Goal: Task Accomplishment & Management: Manage account settings

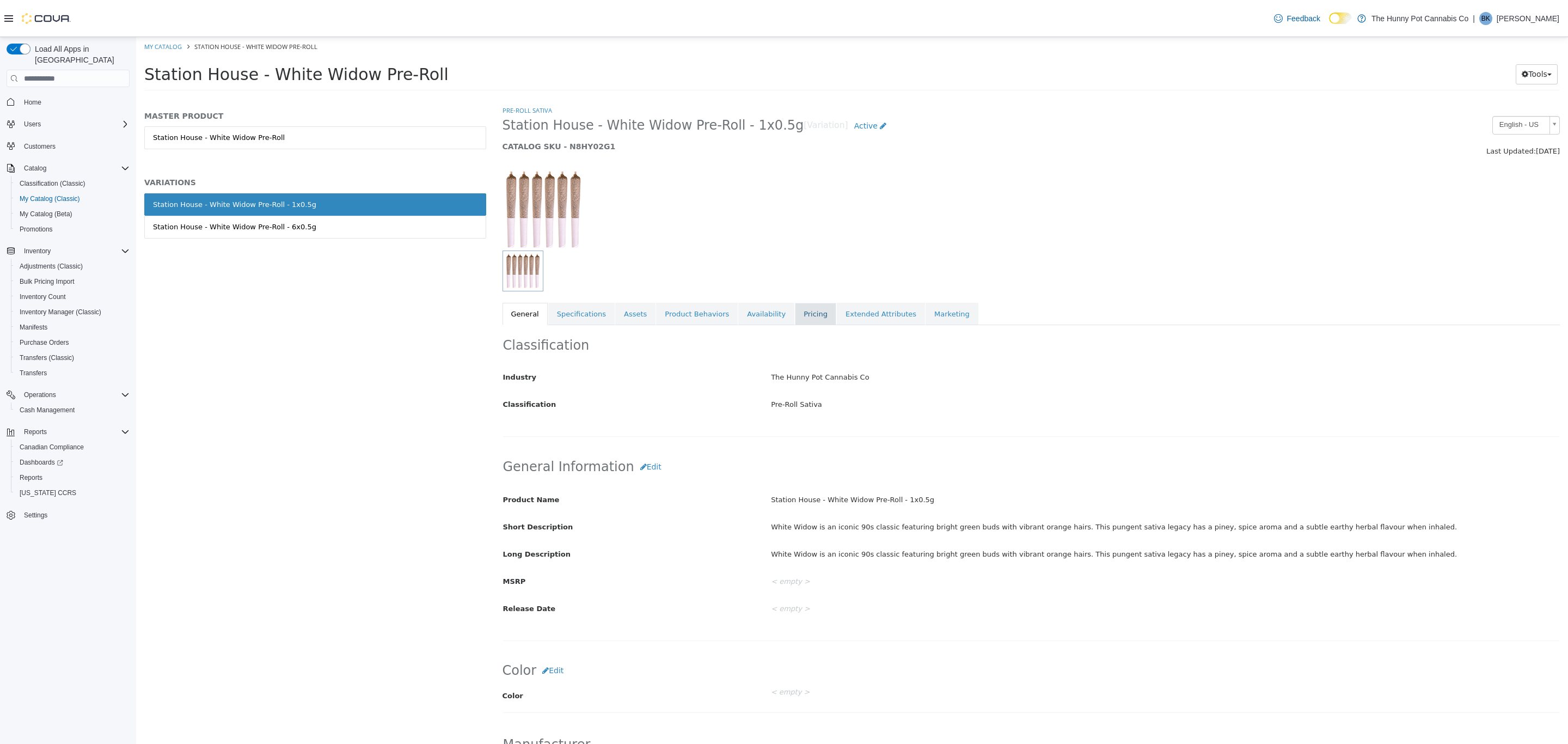
click at [795, 308] on link "Pricing" at bounding box center [815, 314] width 41 height 22
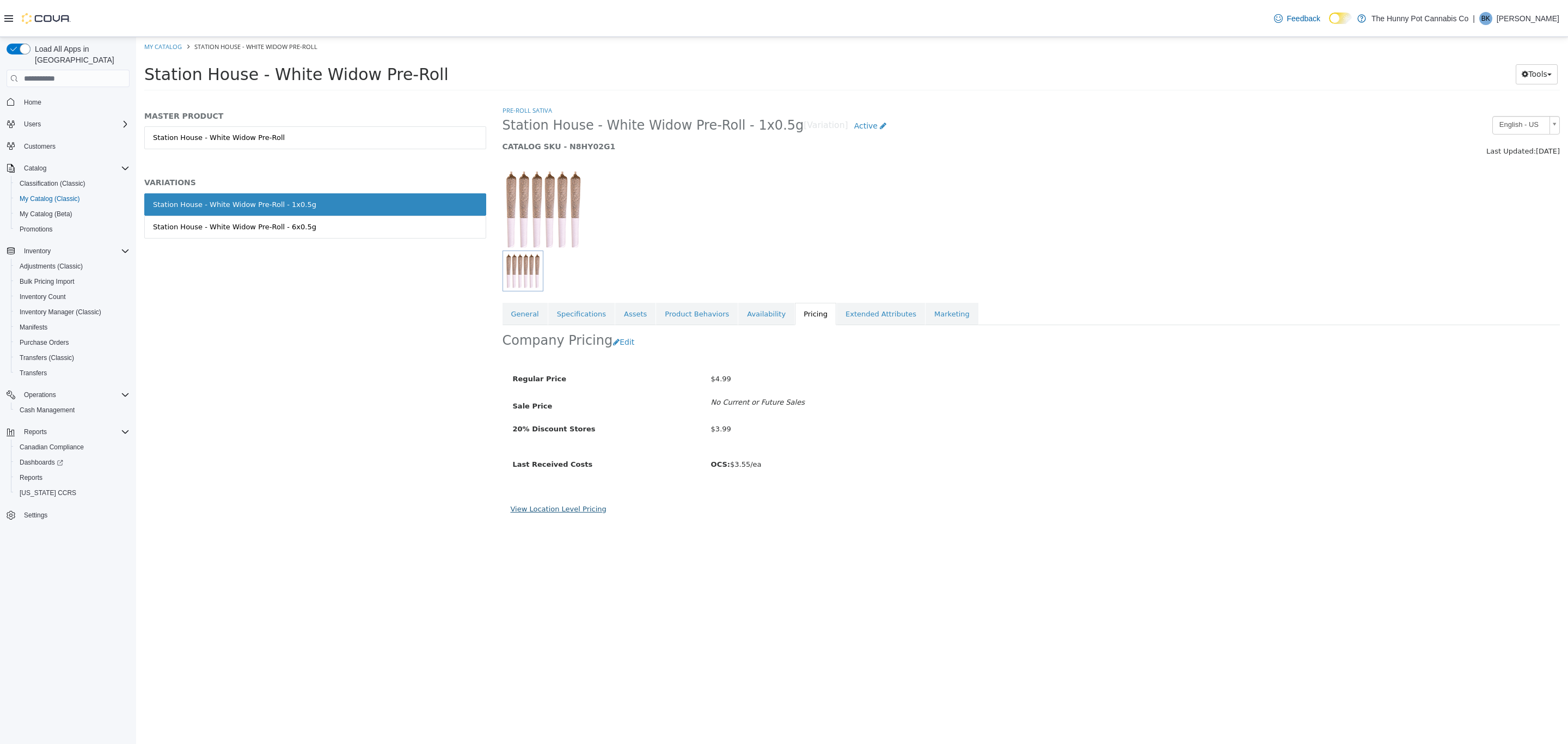
click at [570, 510] on link "View Location Level Pricing" at bounding box center [559, 508] width 96 height 8
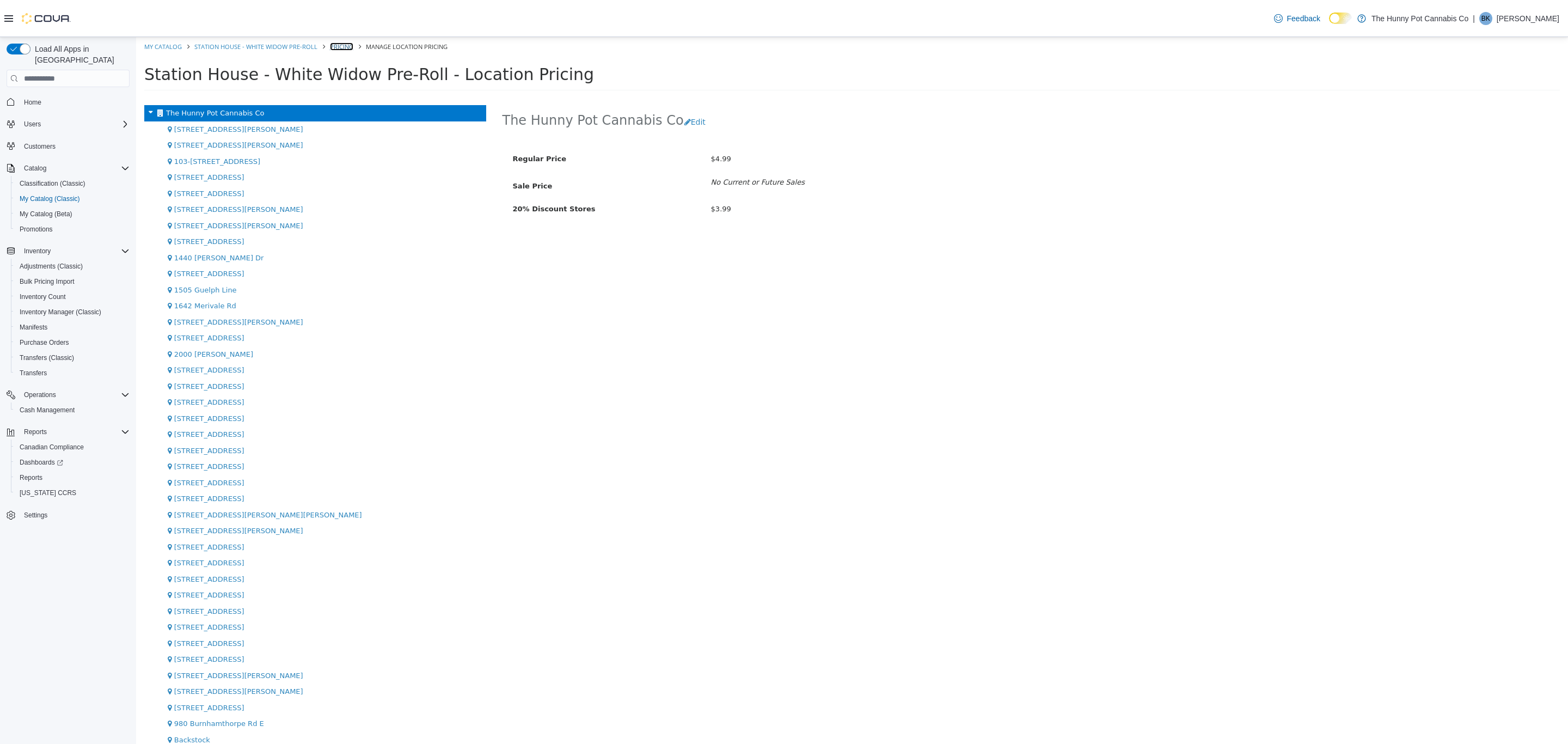
click at [337, 46] on link "Pricing" at bounding box center [342, 46] width 23 height 8
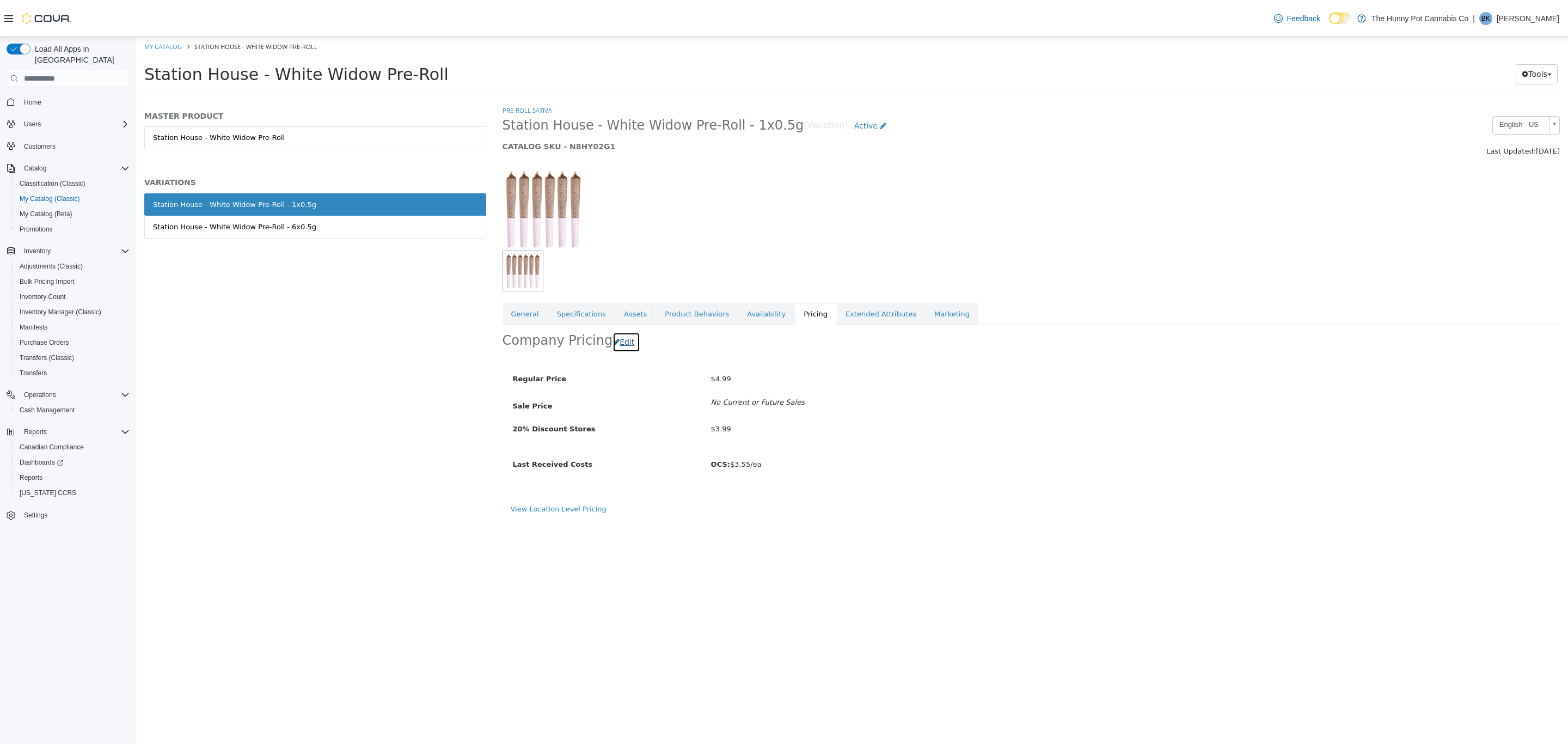
click at [625, 346] on button "Edit" at bounding box center [627, 342] width 27 height 21
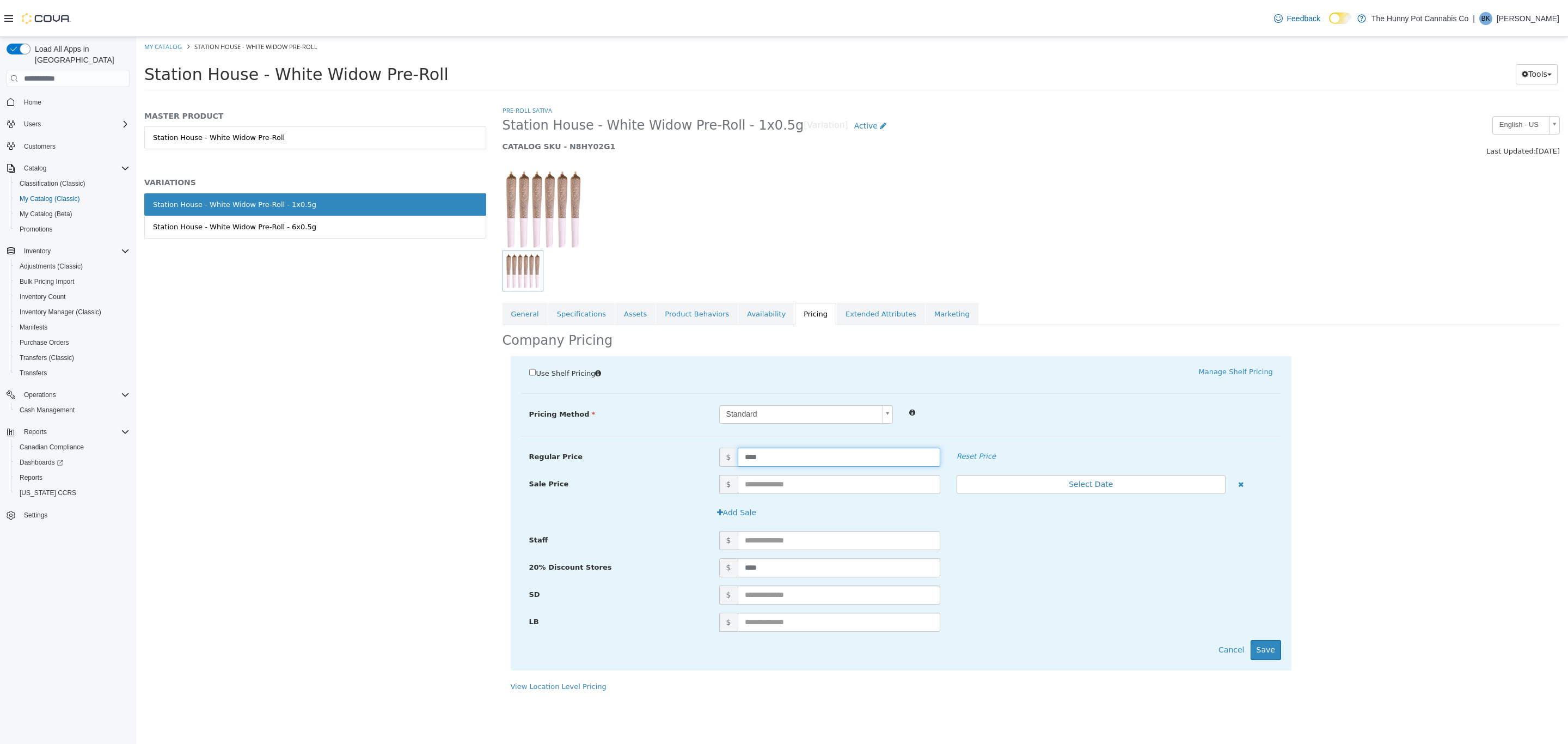
drag, startPoint x: 781, startPoint y: 460, endPoint x: 628, endPoint y: 460, distance: 153.0
click at [628, 460] on div "Regular Price $ **** Reset Price" at bounding box center [901, 457] width 761 height 19
type input "****"
click at [1014, 538] on div "$" at bounding box center [996, 540] width 570 height 19
click at [1272, 653] on button "Save" at bounding box center [1266, 650] width 30 height 21
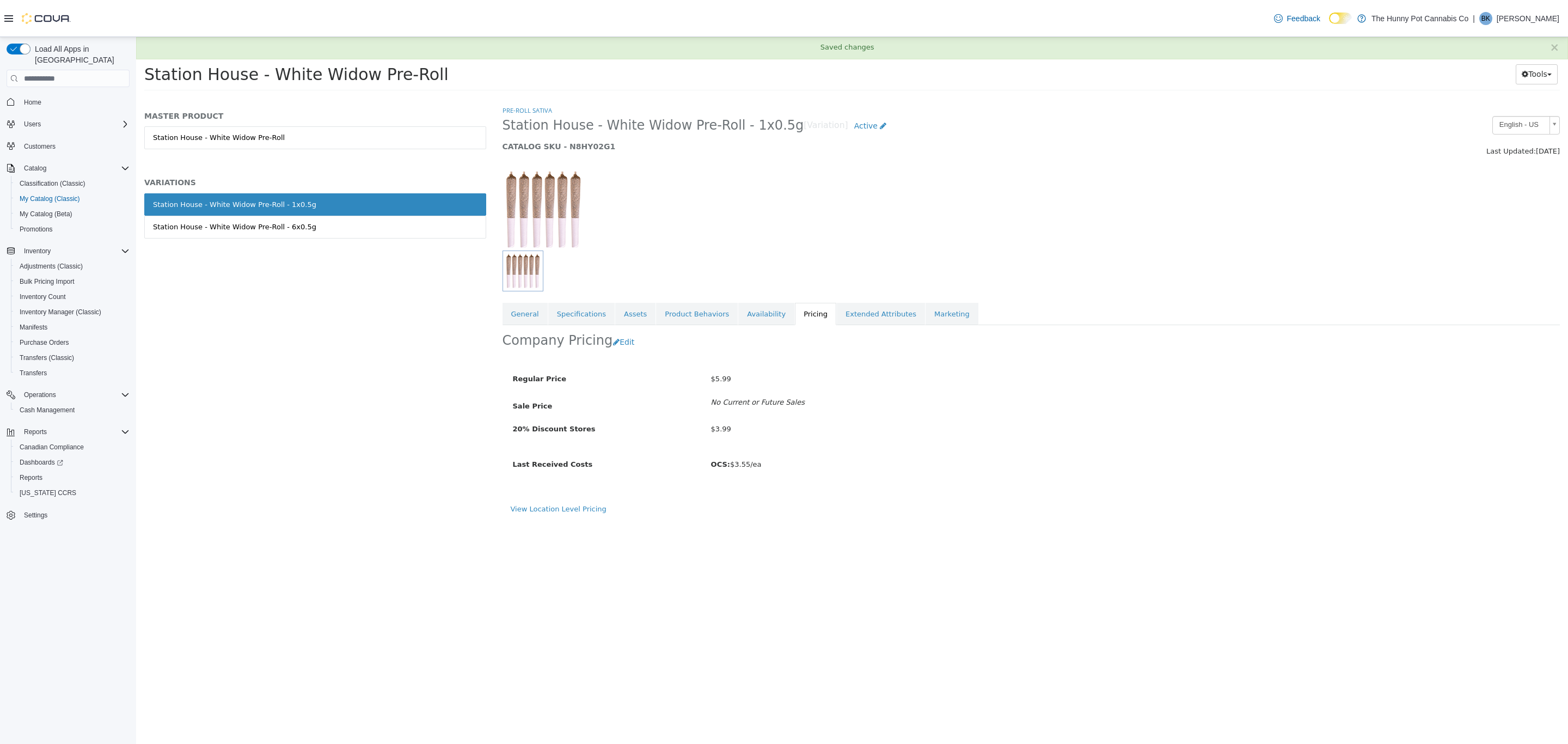
click at [435, 379] on div "MASTER PRODUCT Station House - White Widow Pre-Roll VARIATIONS Station House - …" at bounding box center [315, 424] width 359 height 638
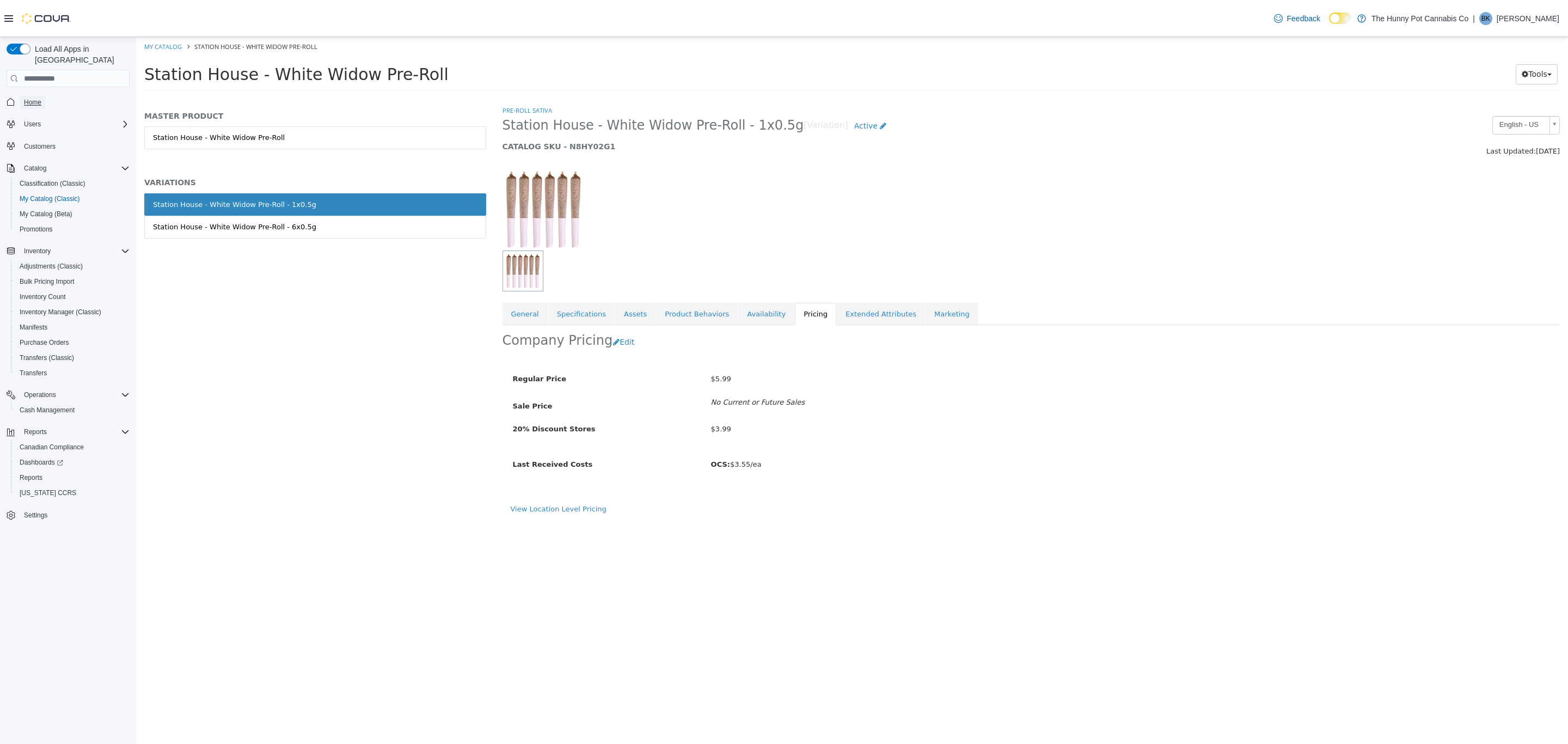
click at [33, 98] on span "Home" at bounding box center [33, 102] width 18 height 9
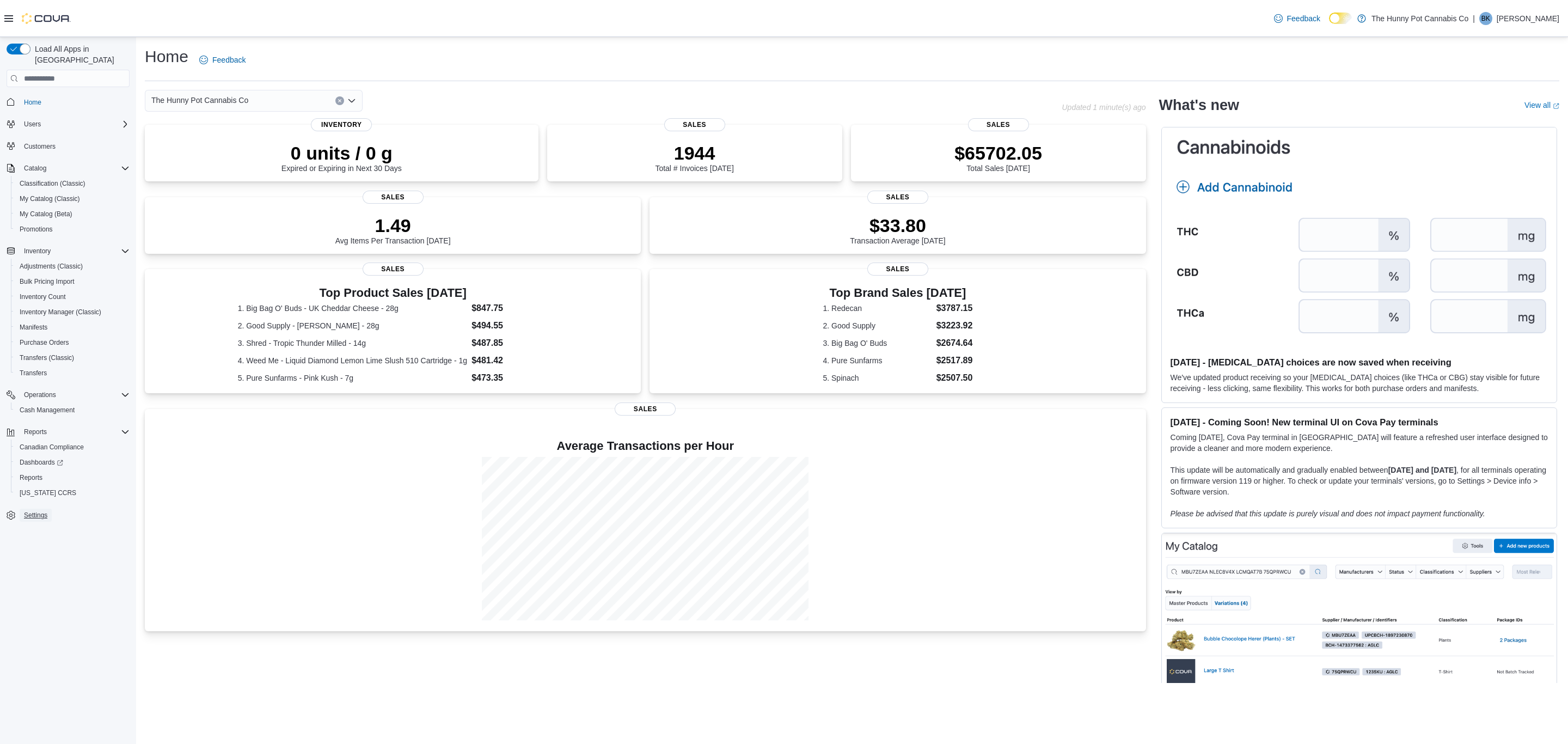
click at [36, 511] on span "Settings" at bounding box center [36, 515] width 23 height 9
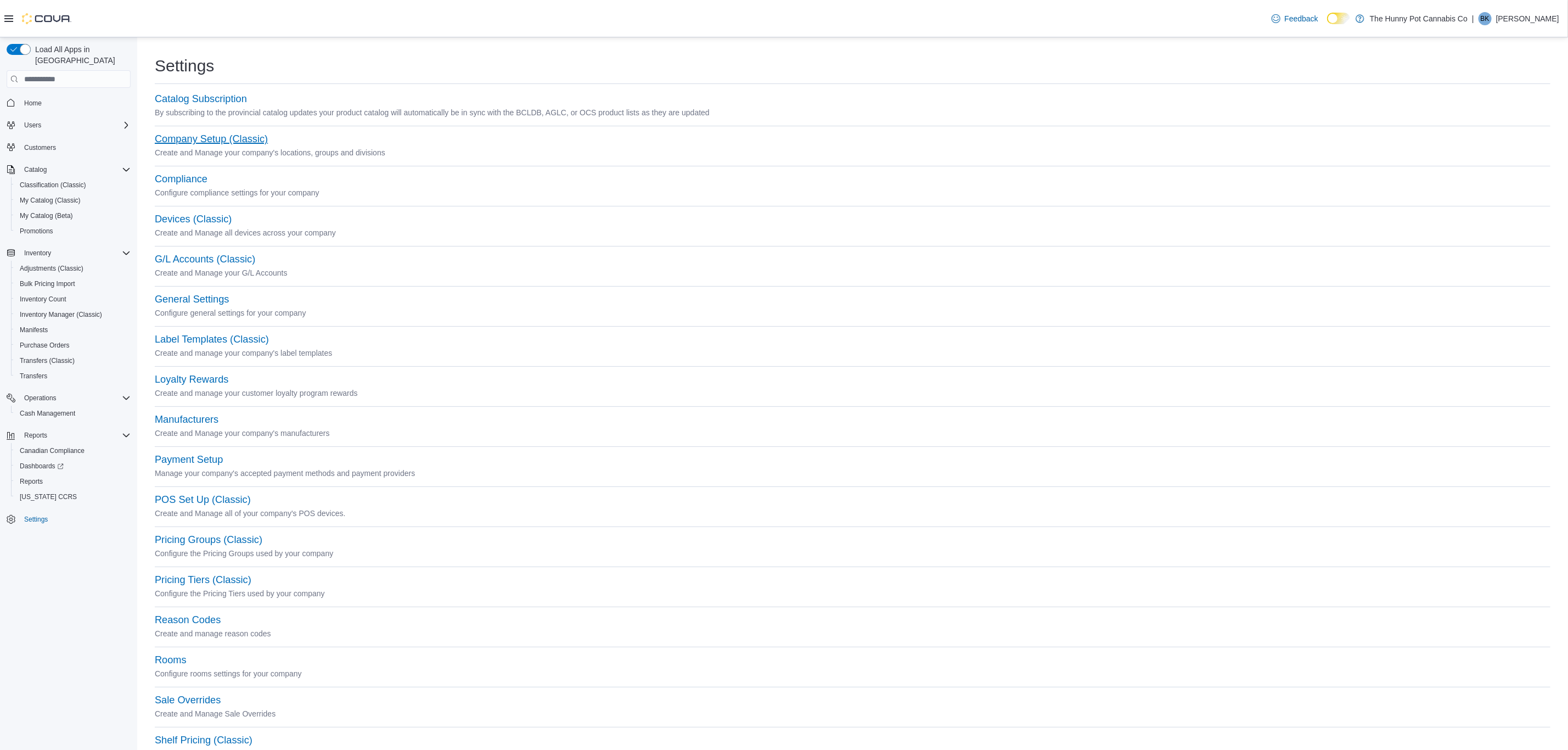
click at [218, 138] on button "Company Setup (Classic)" at bounding box center [211, 139] width 113 height 12
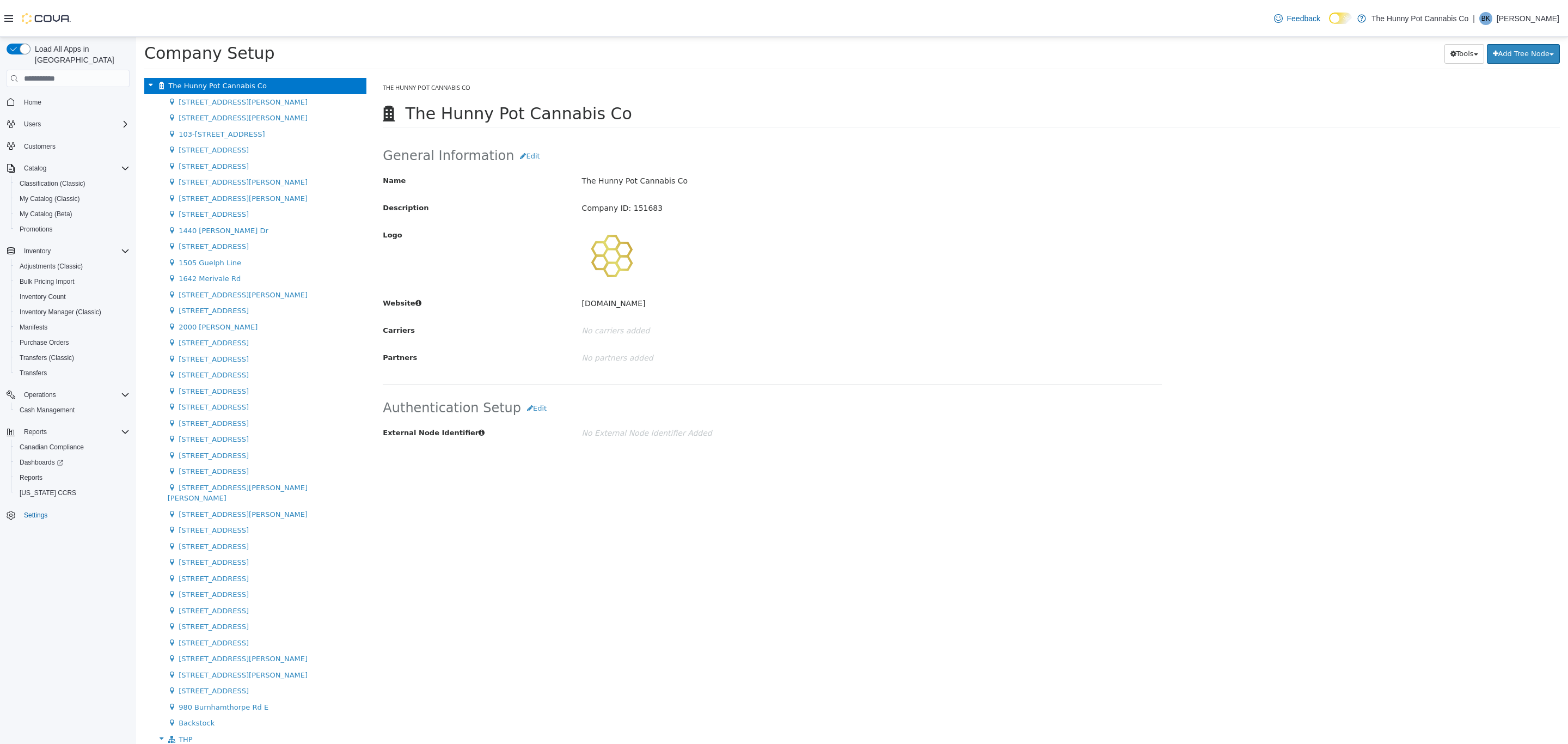
click at [966, 249] on div at bounding box center [840, 255] width 514 height 60
